Goal: Task Accomplishment & Management: Use online tool/utility

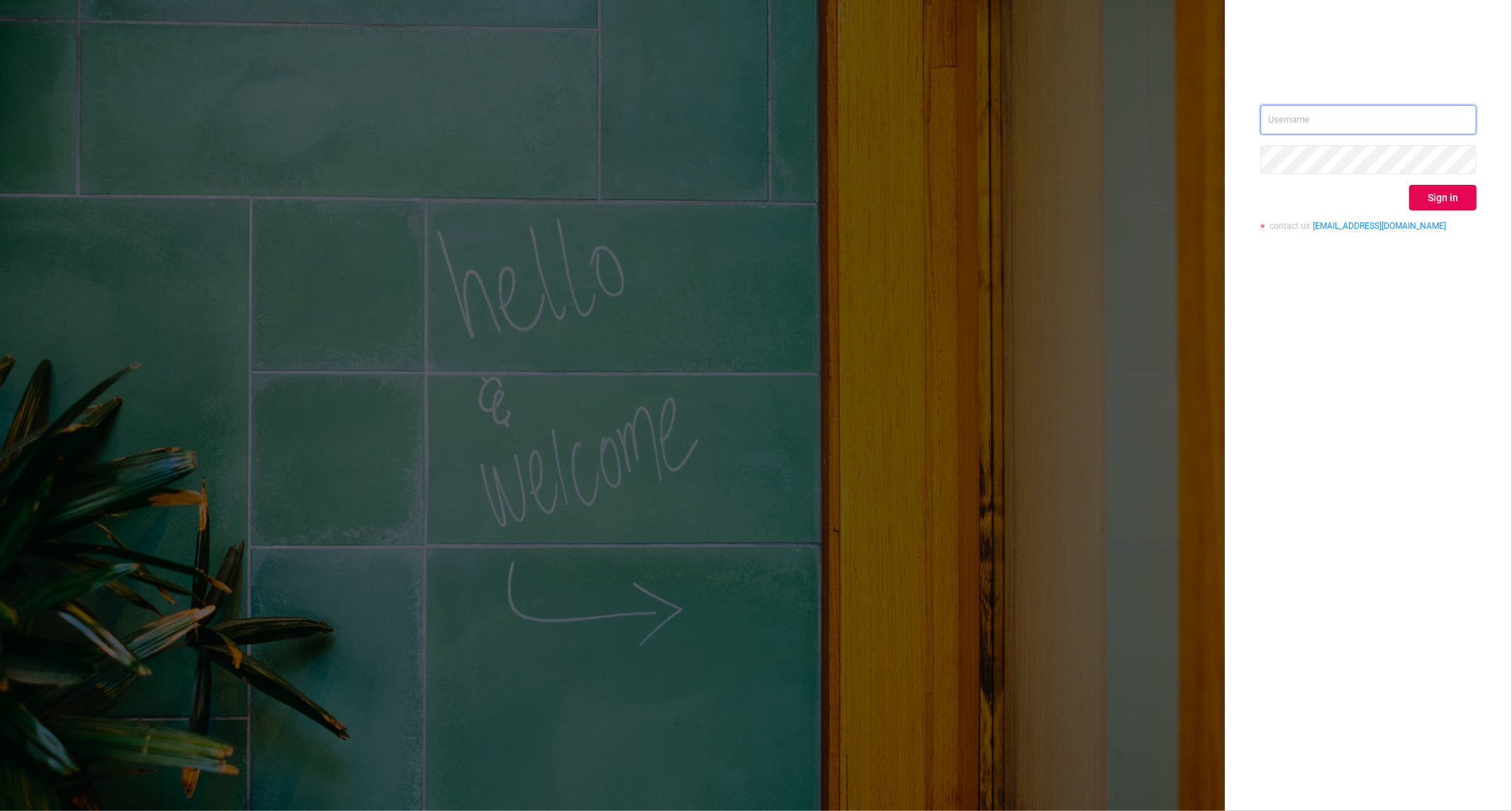
click at [1386, 106] on input "text" at bounding box center [1369, 120] width 217 height 30
type input "[PERSON_NAME][EMAIL_ADDRESS][DOMAIN_NAME]"
click at [1464, 193] on button "Sign in" at bounding box center [1442, 197] width 68 height 26
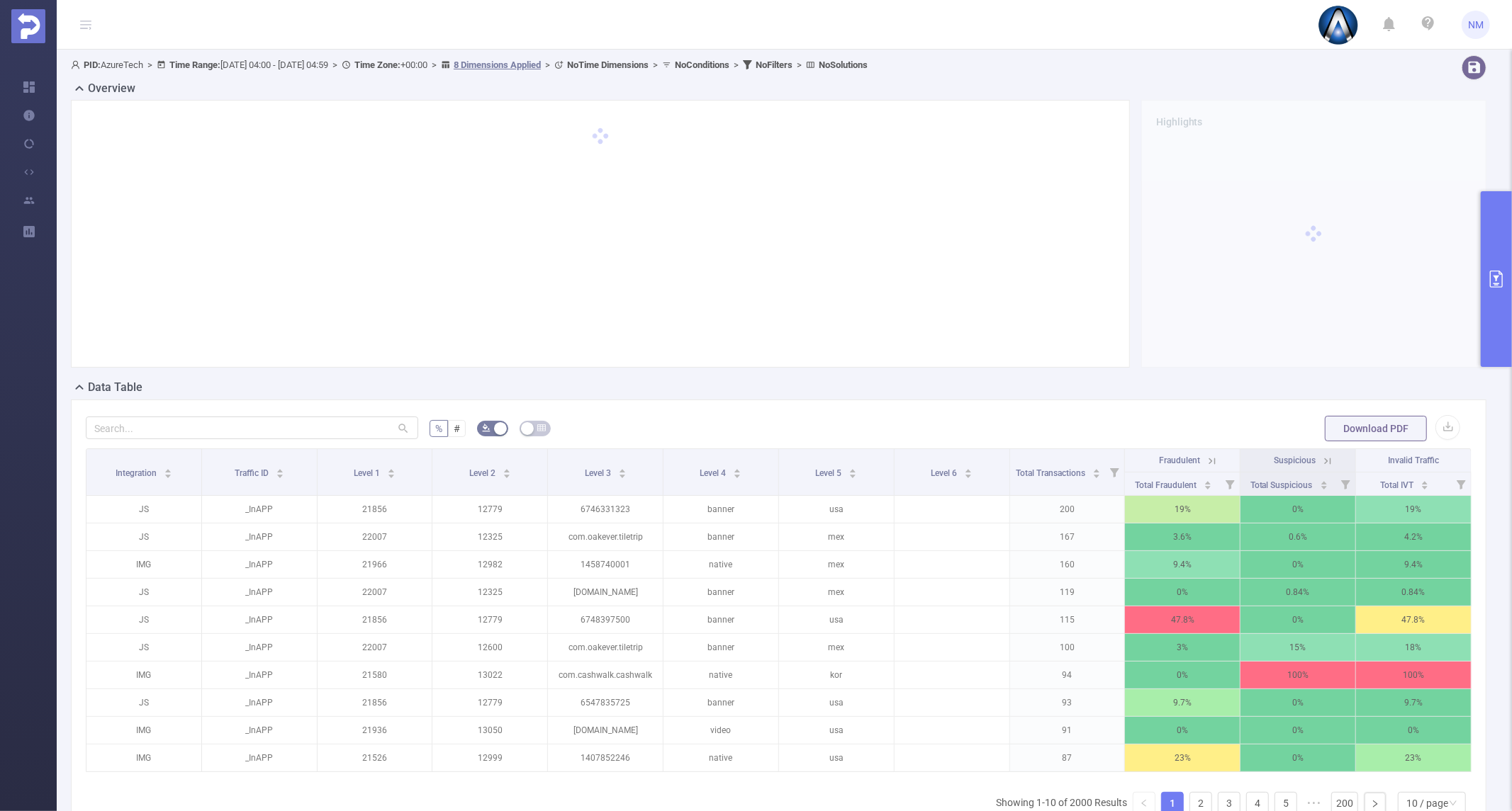
click at [1500, 269] on button "primary" at bounding box center [1495, 279] width 31 height 176
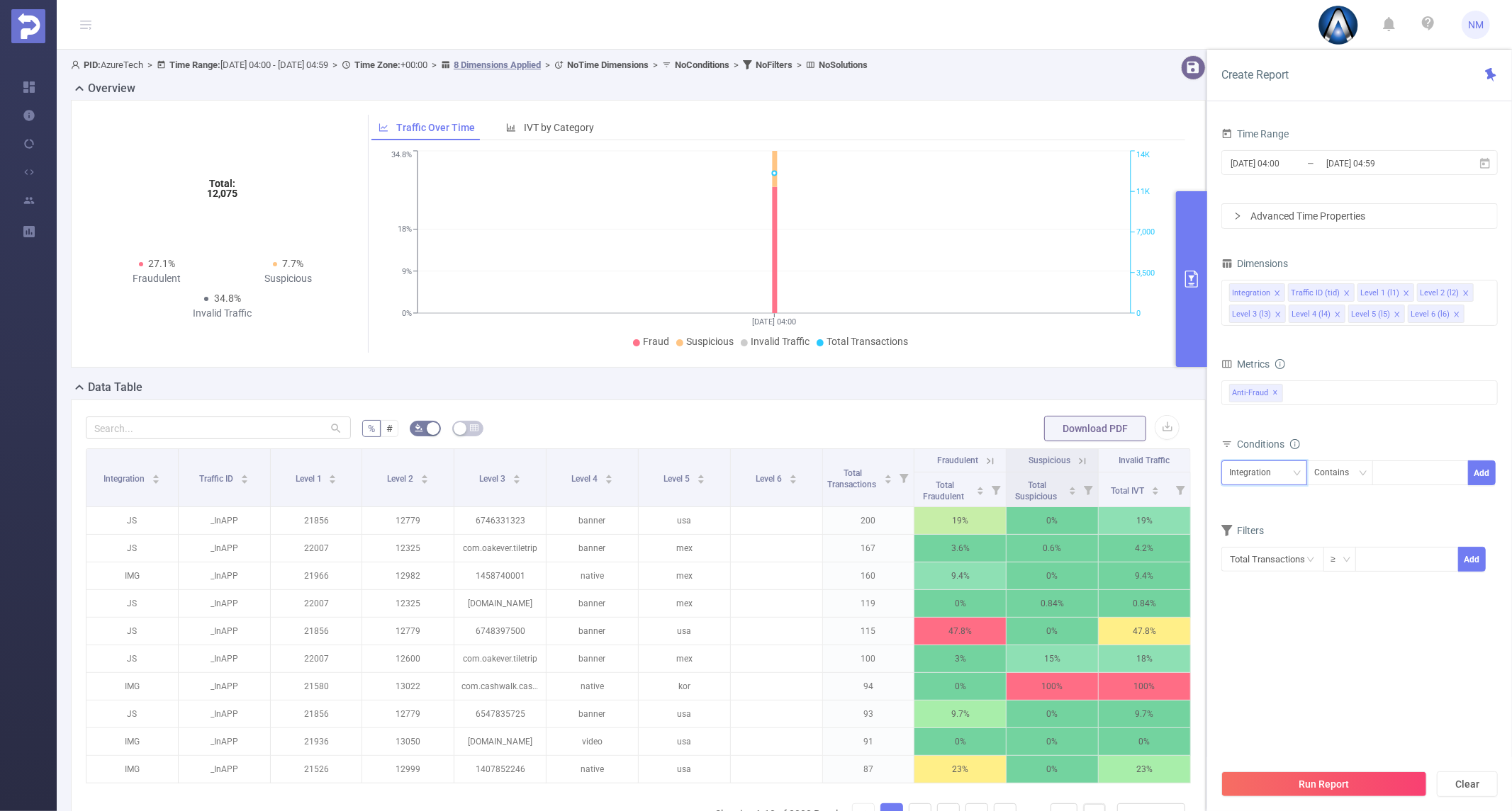
click at [1281, 479] on div "Integration" at bounding box center [1264, 472] width 70 height 24
click at [1262, 543] on li "Level 1 (l1)" at bounding box center [1264, 548] width 85 height 23
click at [1391, 466] on div at bounding box center [1420, 472] width 82 height 24
type input "21704"
click at [1433, 497] on li "21704" at bounding box center [1420, 502] width 97 height 23
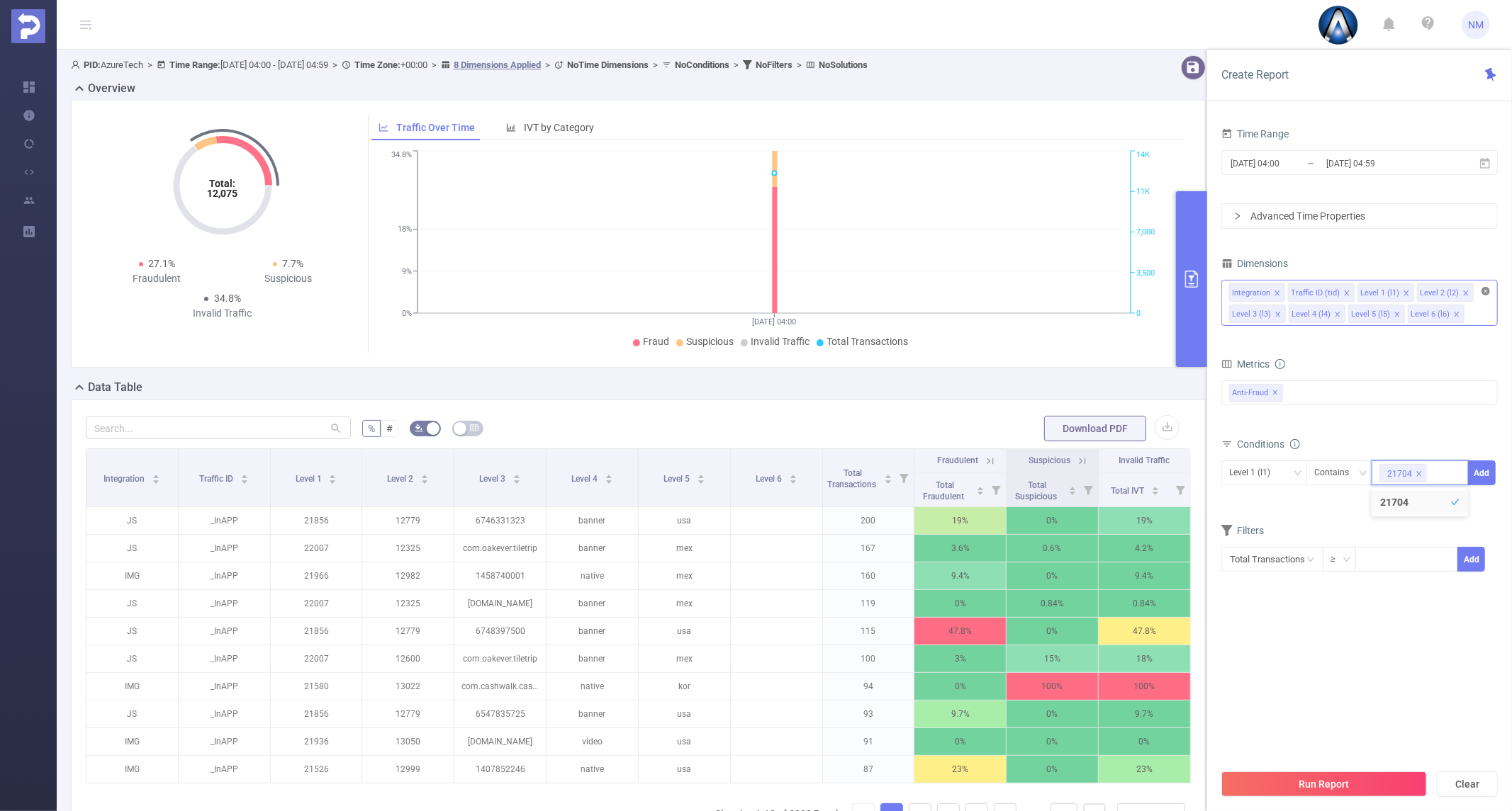
click at [1489, 293] on icon "icon: close-circle" at bounding box center [1486, 291] width 9 height 9
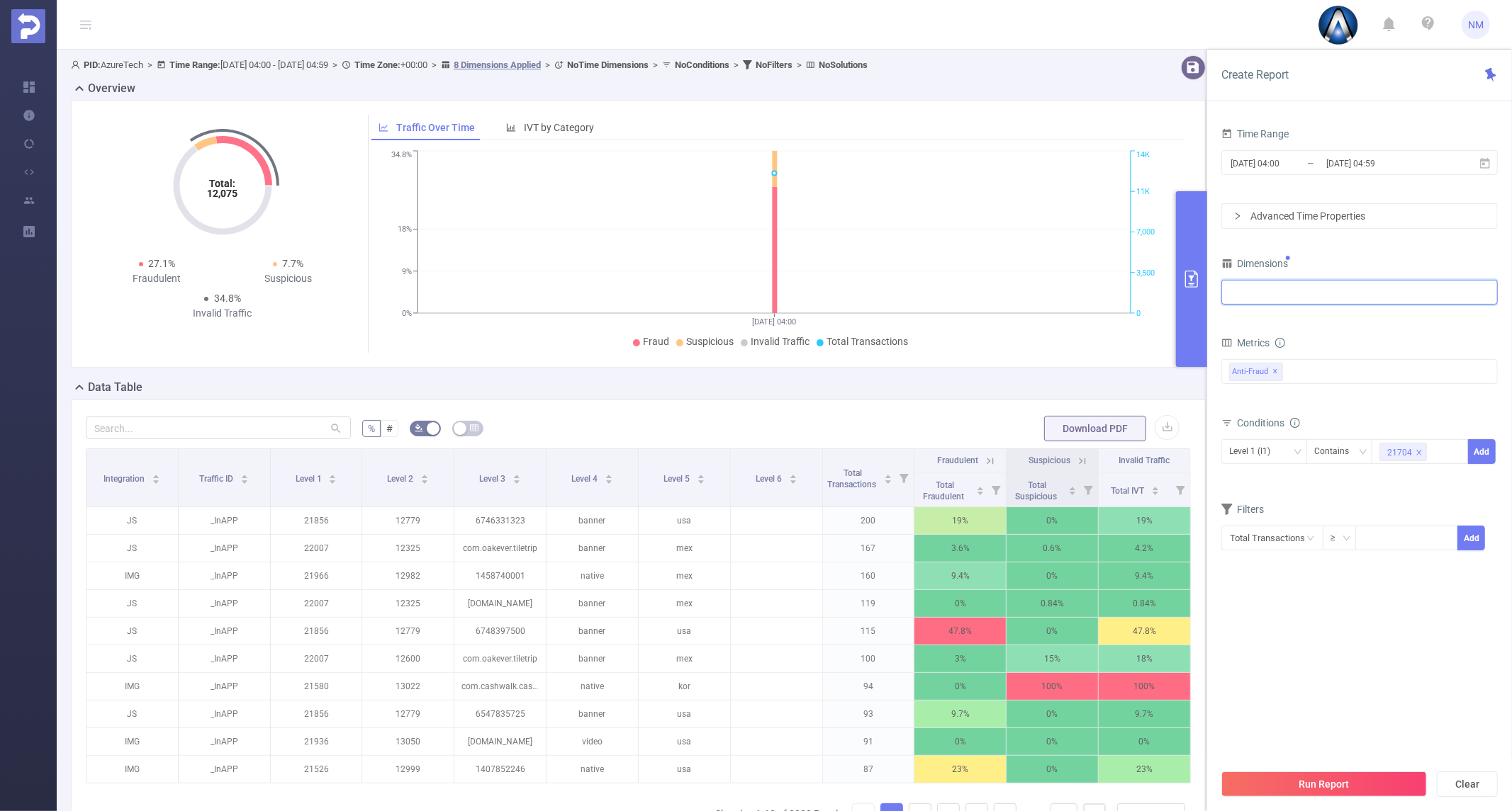
click at [1413, 295] on div at bounding box center [1359, 292] width 261 height 24
click at [1304, 362] on li "Level 1 (l1)" at bounding box center [1359, 368] width 275 height 23
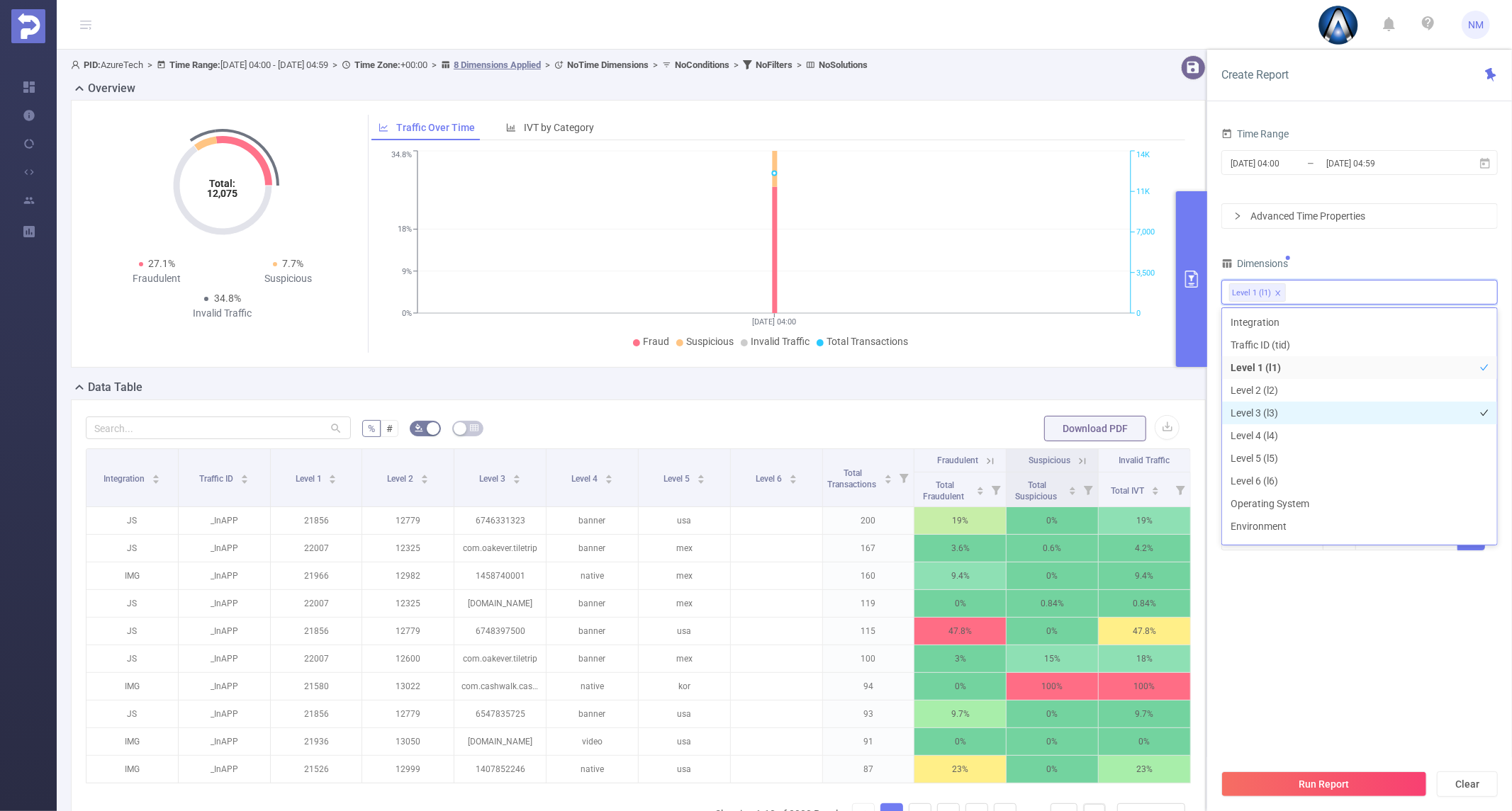
click at [1302, 413] on li "Level 3 (l3)" at bounding box center [1359, 413] width 275 height 23
click at [1339, 525] on li "Traffic Type (SSAI, DOOH)" at bounding box center [1359, 528] width 275 height 23
click at [1376, 622] on section "Time Range [DATE] 04:00 _ [DATE] 04:59 Advanced Time Properties Dimensions Leve…" at bounding box center [1360, 442] width 276 height 638
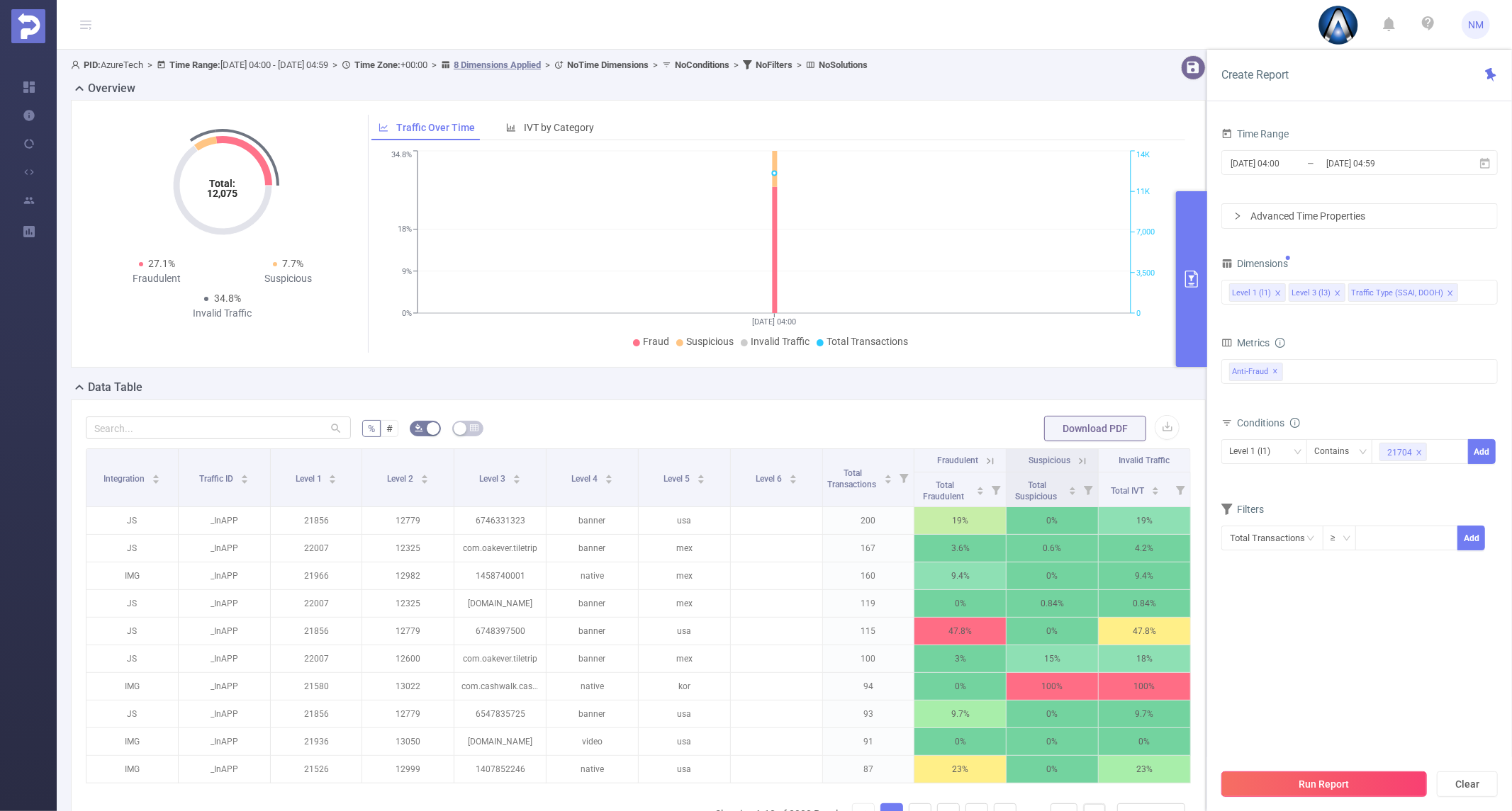
click at [1345, 788] on button "Run Report" at bounding box center [1325, 784] width 206 height 26
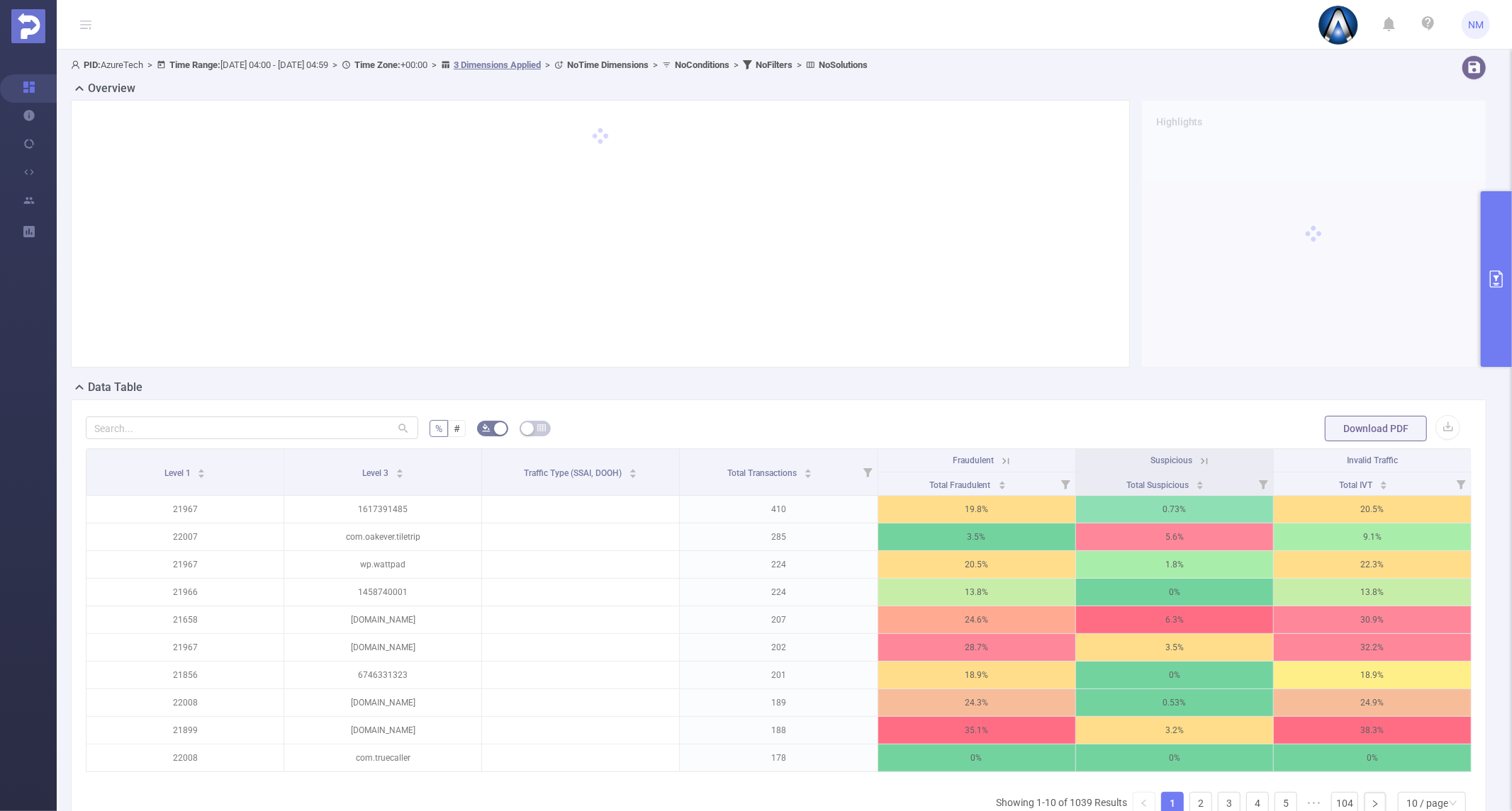
click at [1491, 286] on icon "primary" at bounding box center [1496, 279] width 12 height 17
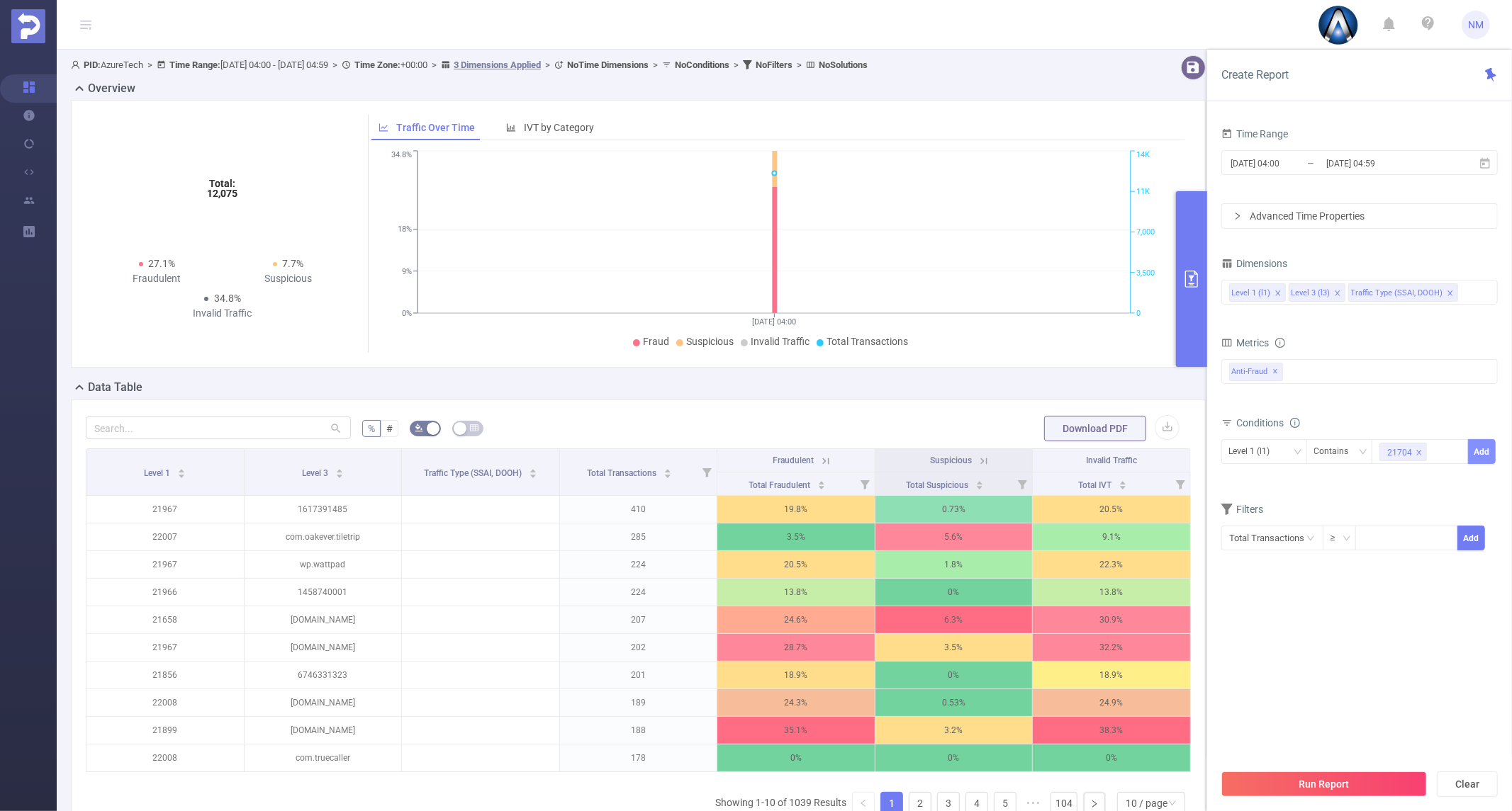
click at [1473, 451] on button "Add" at bounding box center [1481, 451] width 27 height 25
click at [1339, 780] on button "Run Report" at bounding box center [1325, 784] width 206 height 26
